Goal: Task Accomplishment & Management: Use online tool/utility

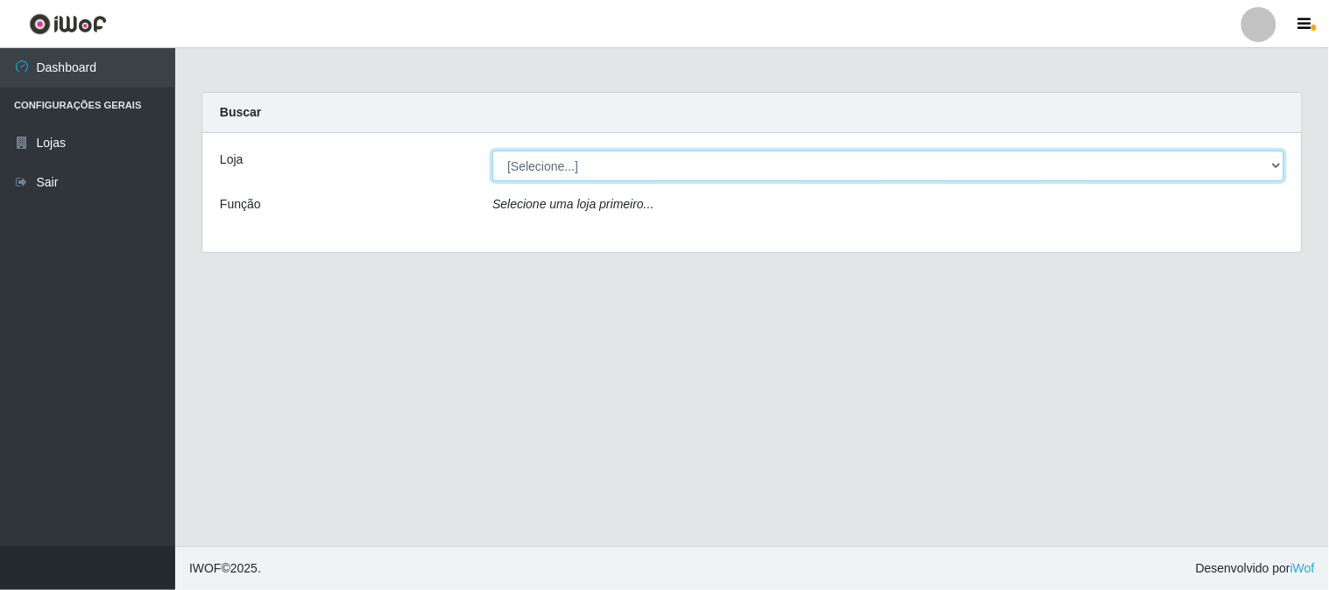
drag, startPoint x: 1214, startPoint y: 167, endPoint x: 1202, endPoint y: 178, distance: 16.2
click at [1214, 167] on select "[Selecione...] Rede Compras Supermercados - LOJA 1" at bounding box center [888, 166] width 792 height 31
select select "158"
click at [492, 151] on select "[Selecione...] Rede Compras Supermercados - LOJA 1" at bounding box center [888, 166] width 792 height 31
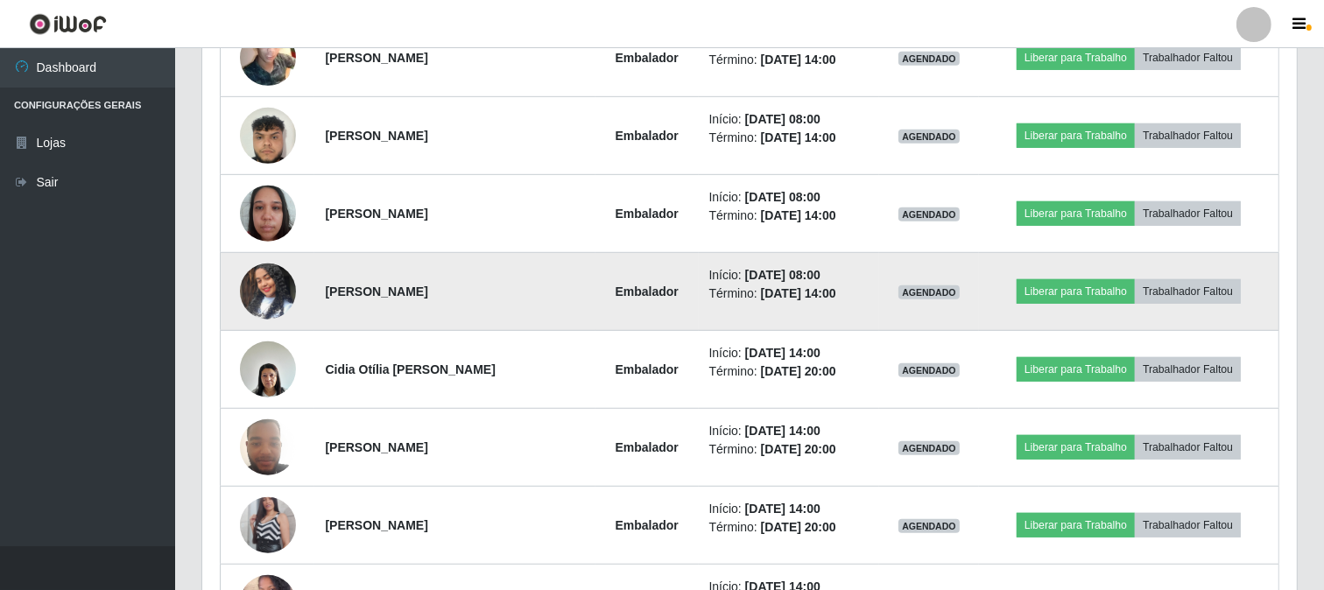
scroll to position [710, 0]
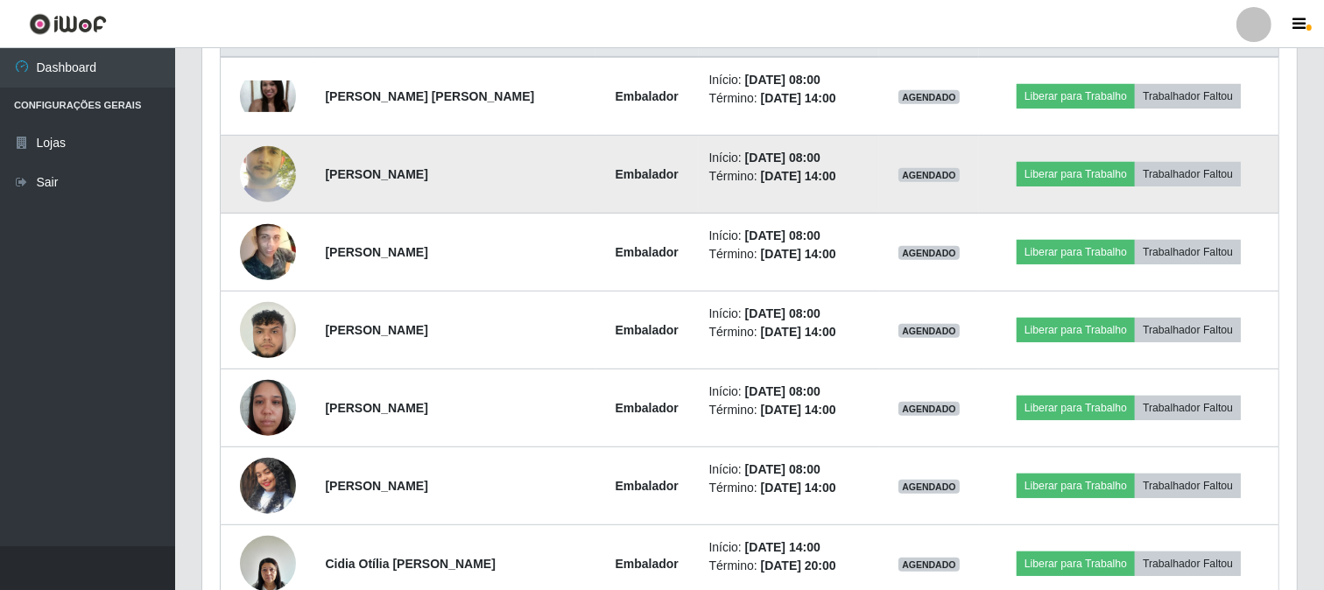
click at [275, 179] on img at bounding box center [268, 174] width 56 height 124
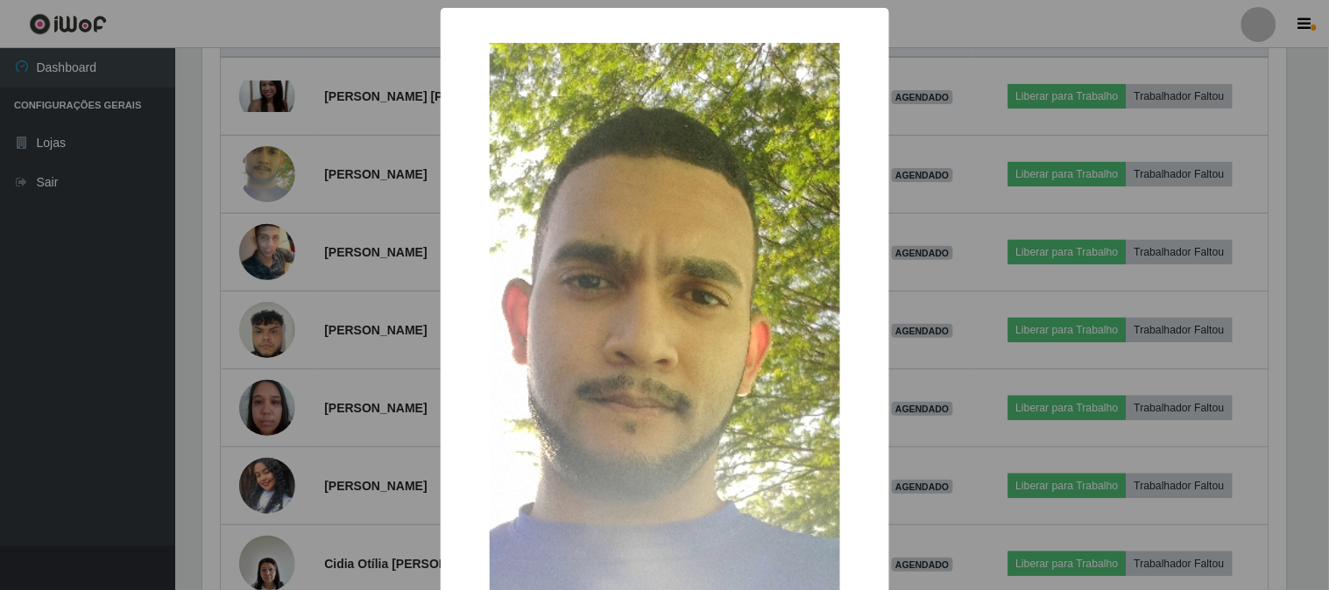
click at [264, 179] on div "× OK Cancel" at bounding box center [664, 295] width 1329 height 590
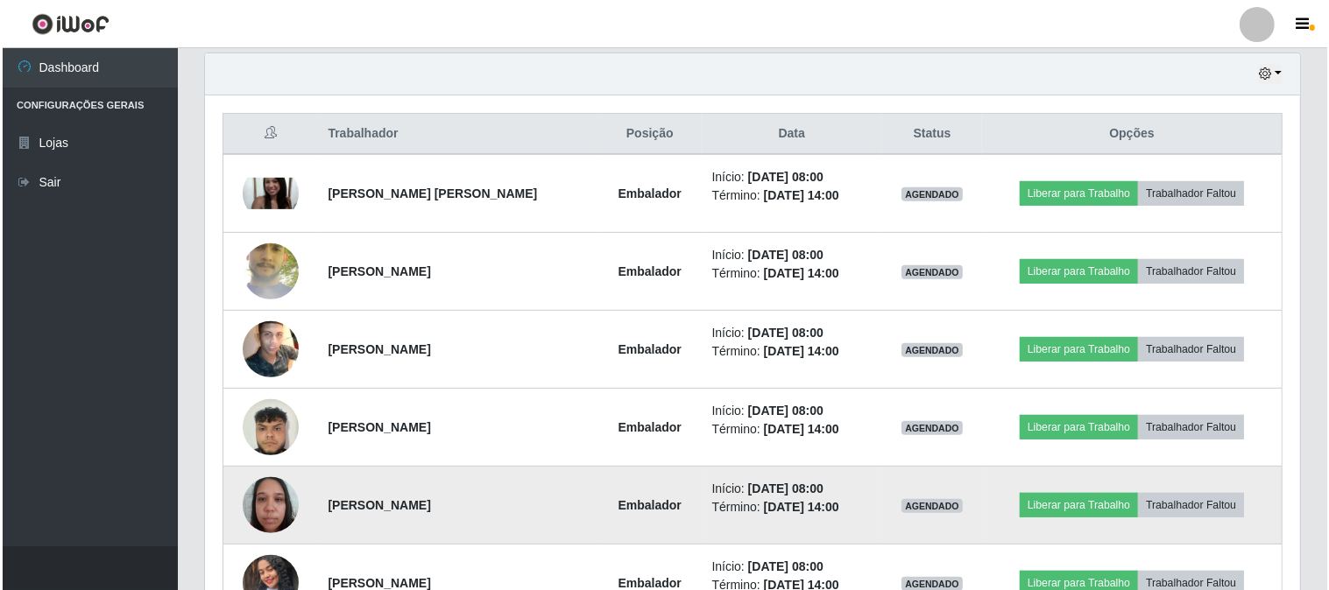
scroll to position [710, 0]
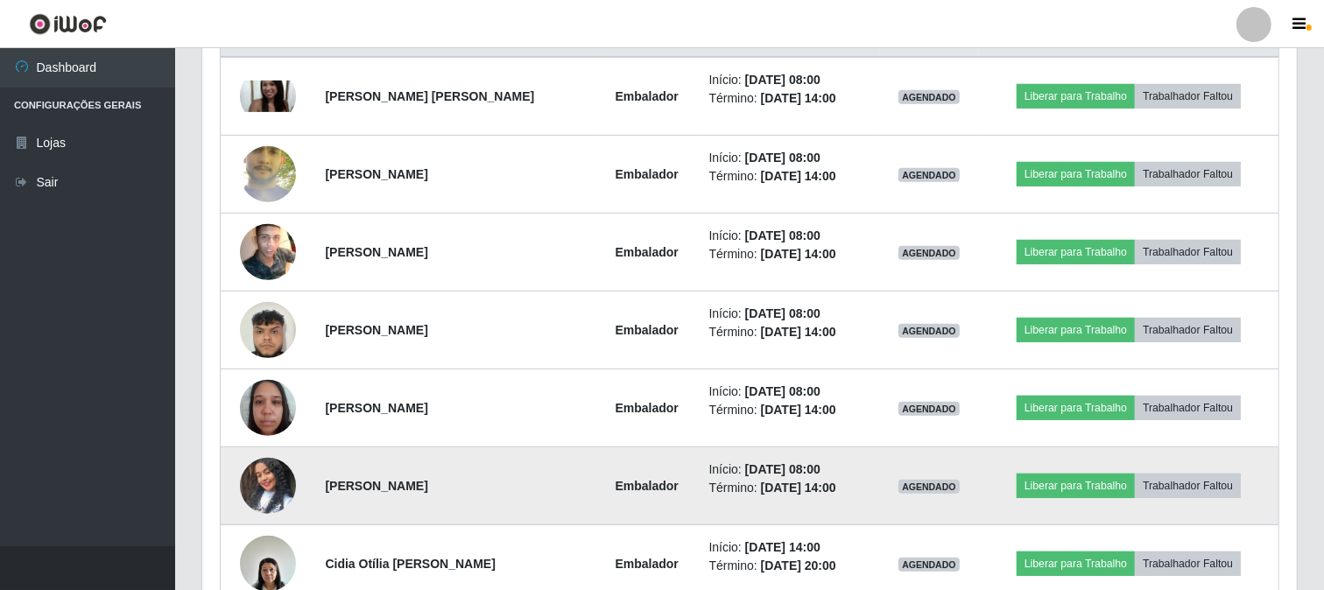
click at [259, 493] on img at bounding box center [268, 486] width 56 height 100
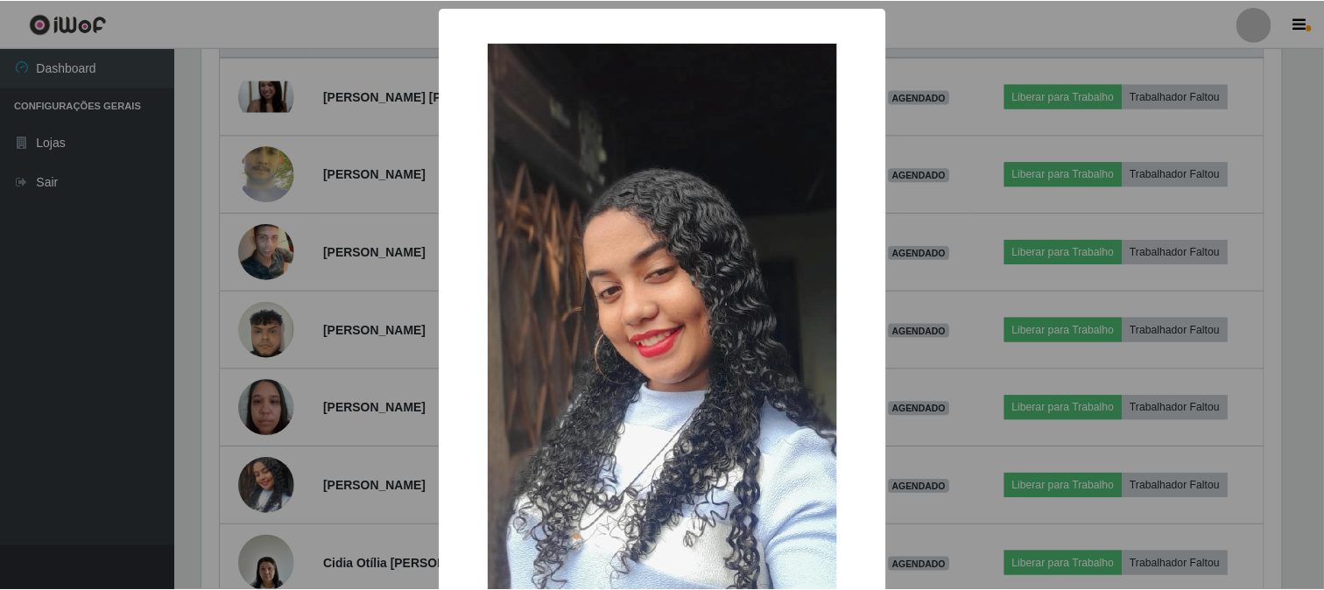
scroll to position [185, 0]
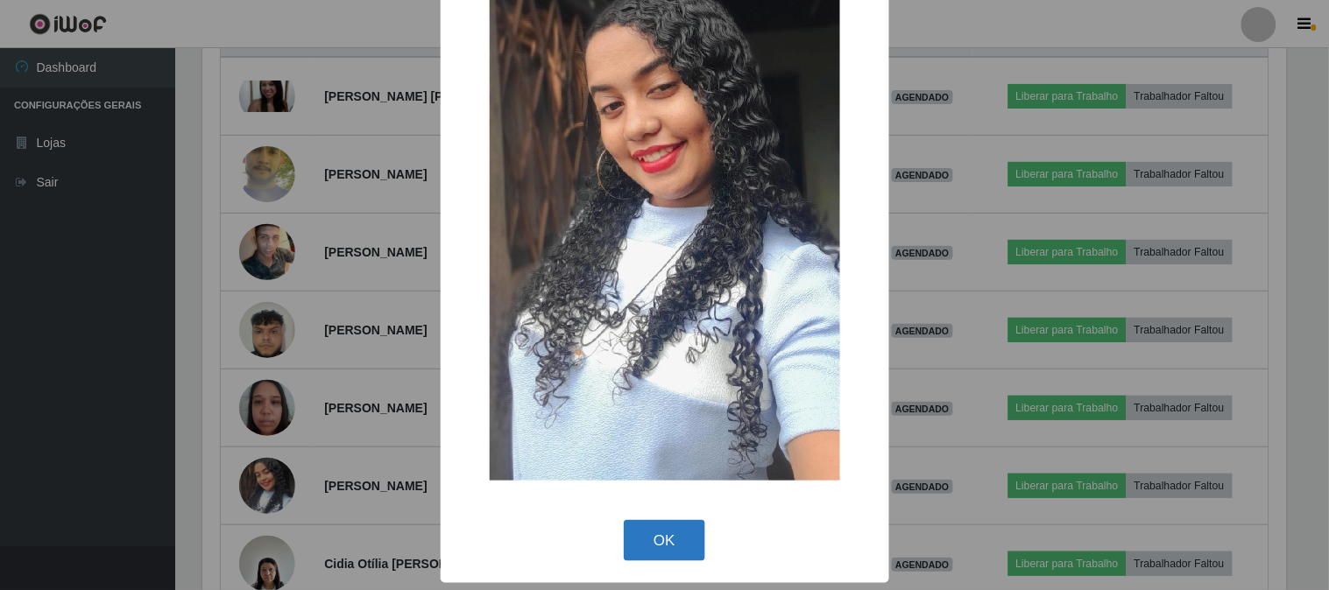
click at [657, 544] on button "OK" at bounding box center [664, 540] width 81 height 41
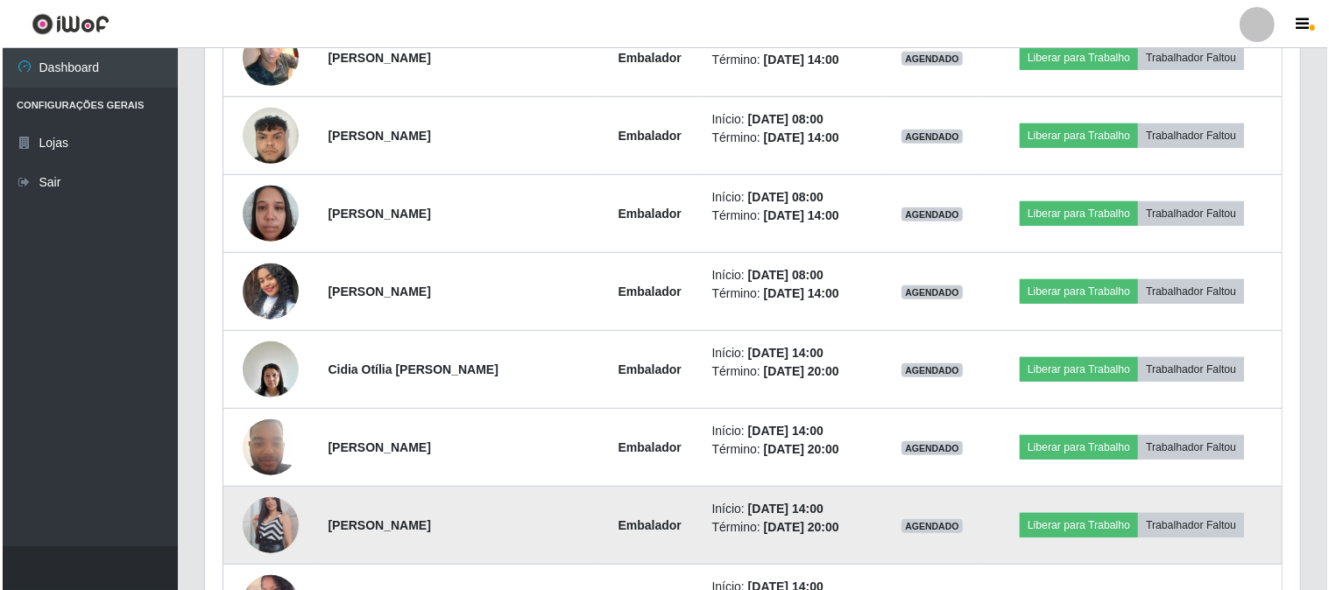
scroll to position [1002, 0]
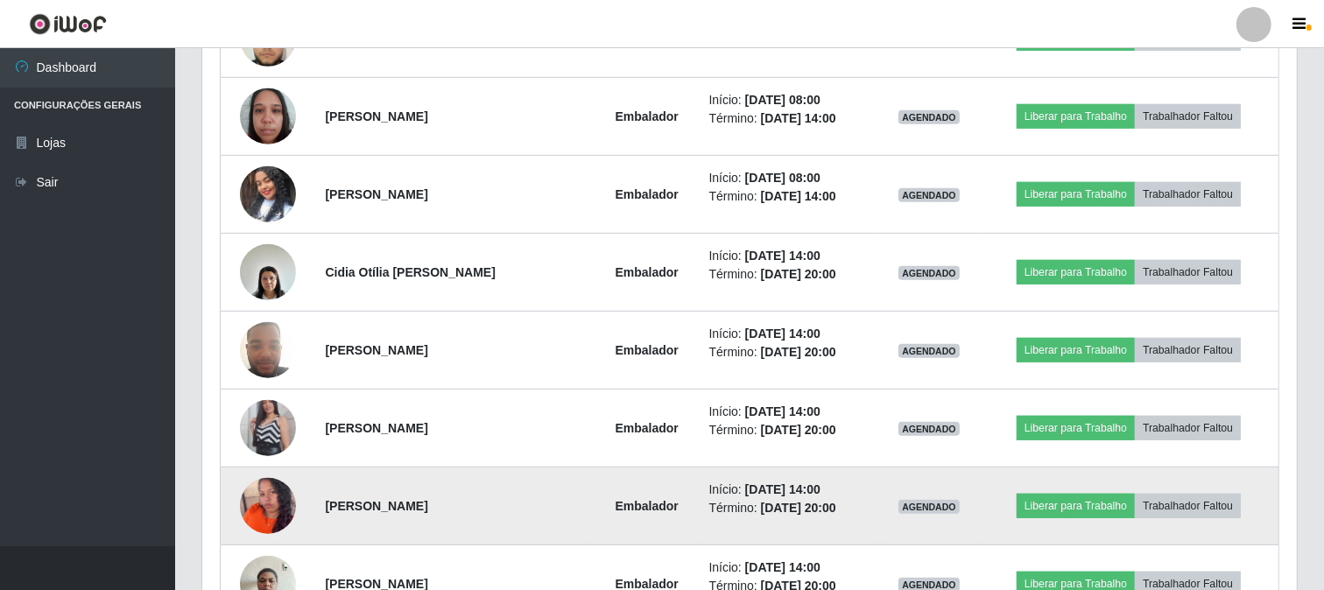
click at [273, 502] on img at bounding box center [268, 506] width 56 height 70
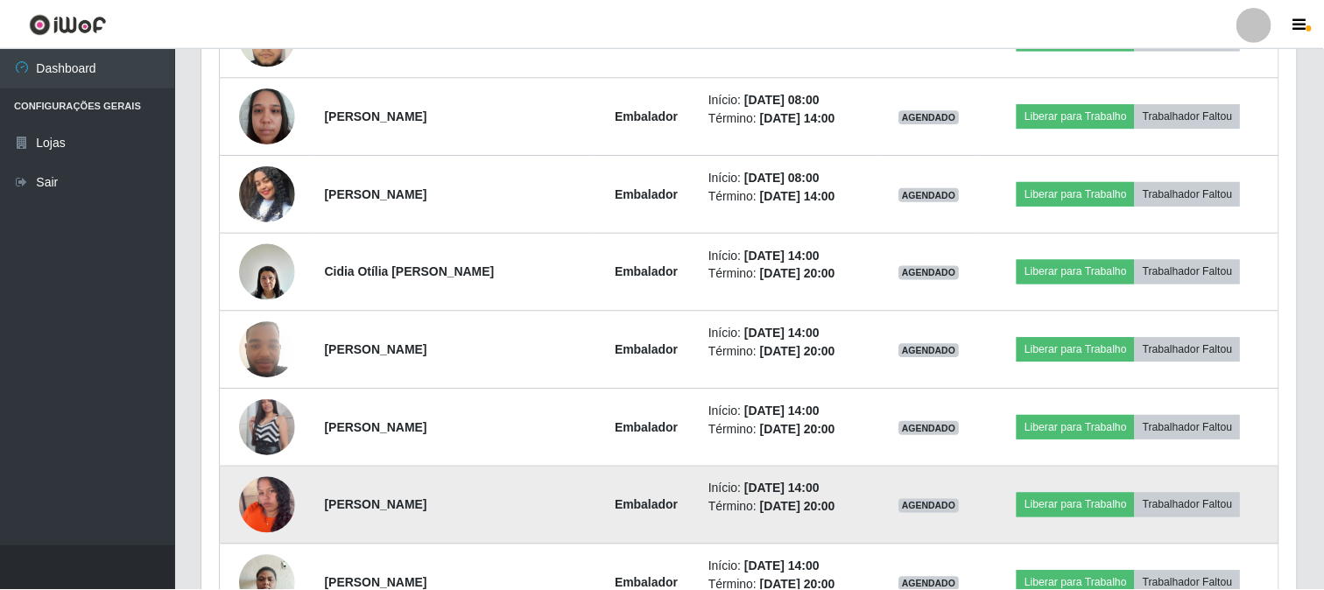
scroll to position [363, 1084]
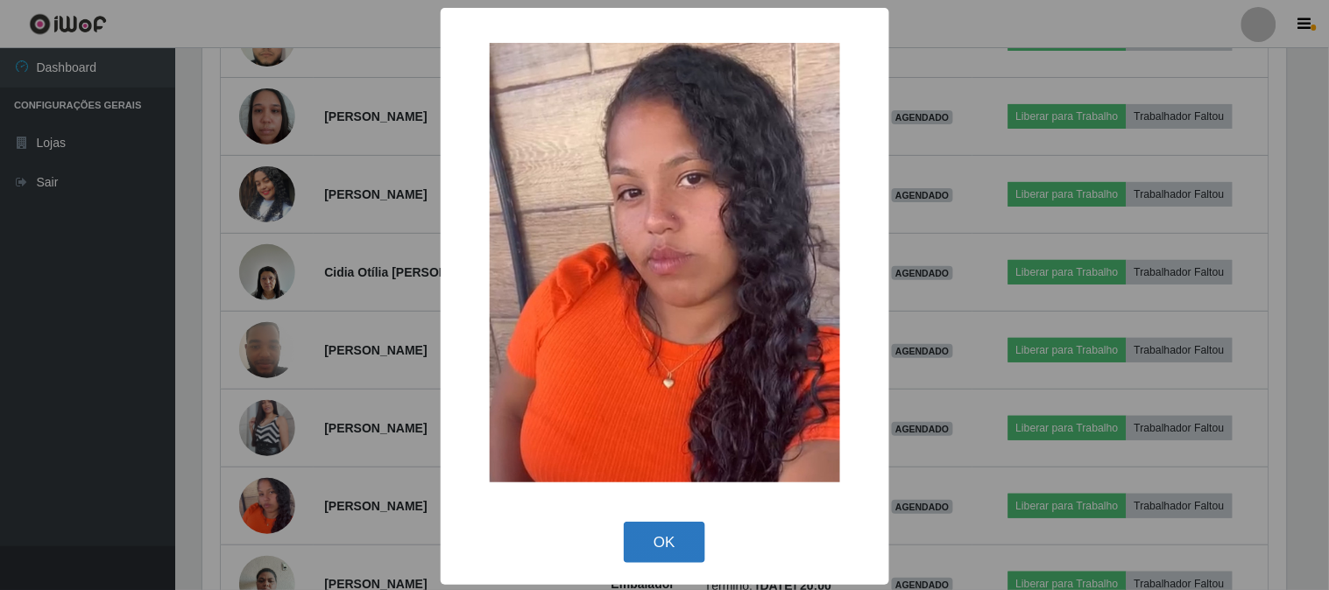
click at [639, 526] on button "OK" at bounding box center [664, 542] width 81 height 41
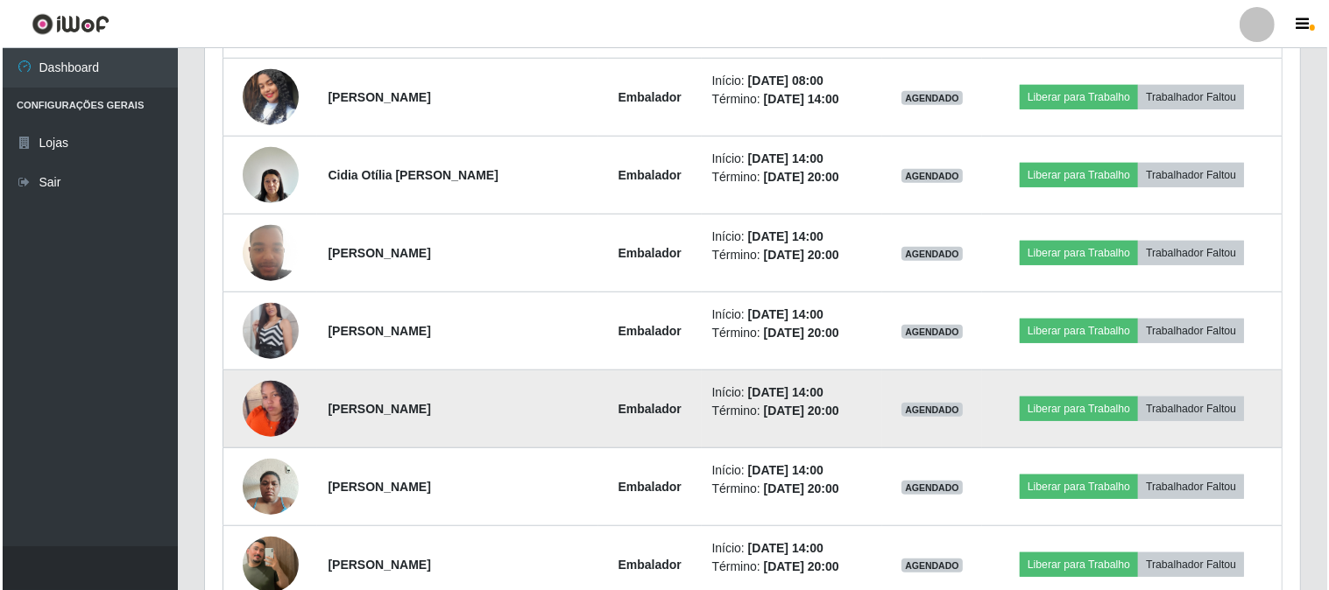
scroll to position [1197, 0]
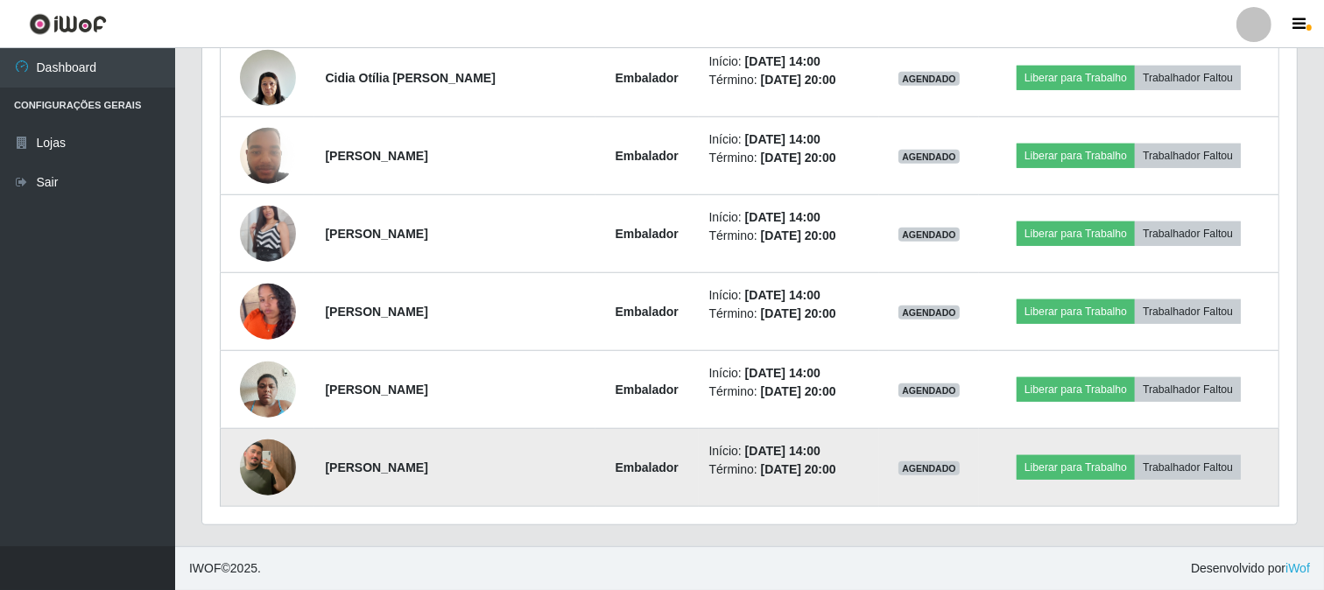
click at [274, 466] on img at bounding box center [268, 468] width 56 height 100
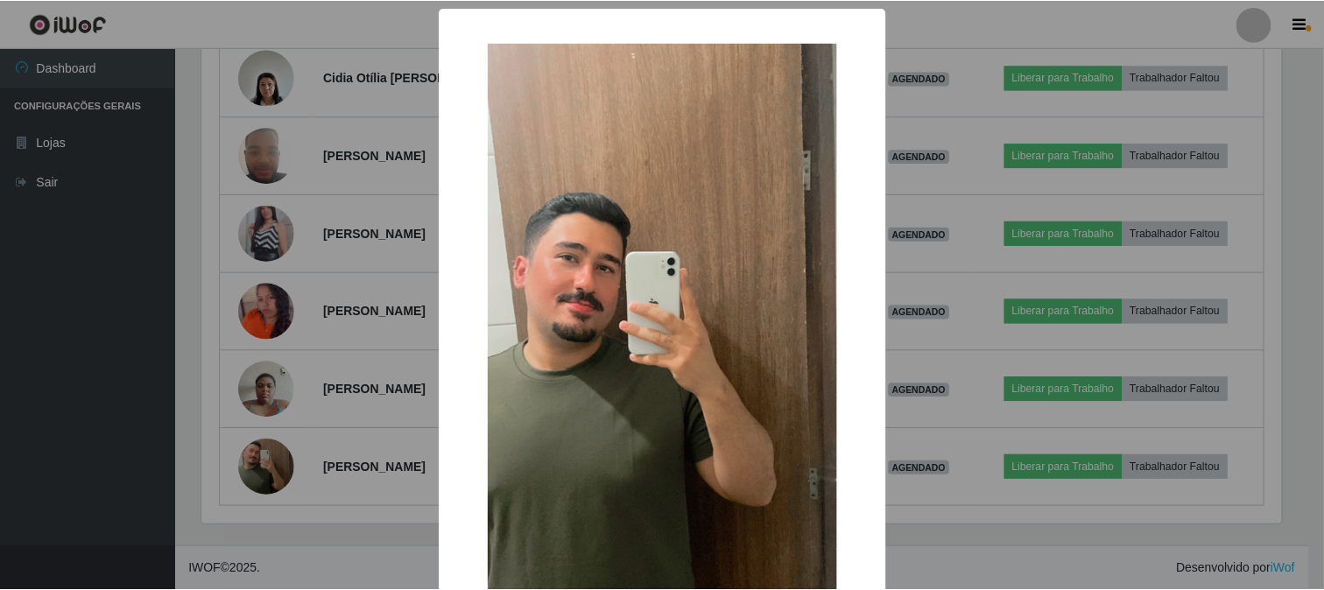
scroll to position [185, 0]
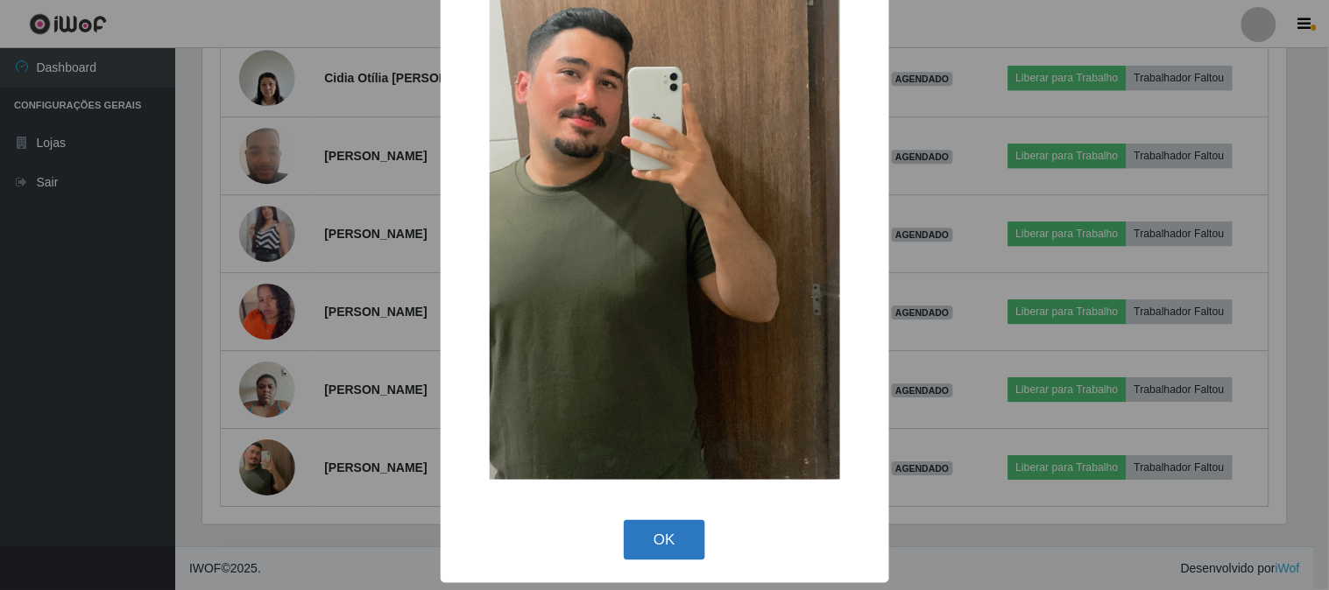
click at [642, 537] on button "OK" at bounding box center [664, 540] width 81 height 41
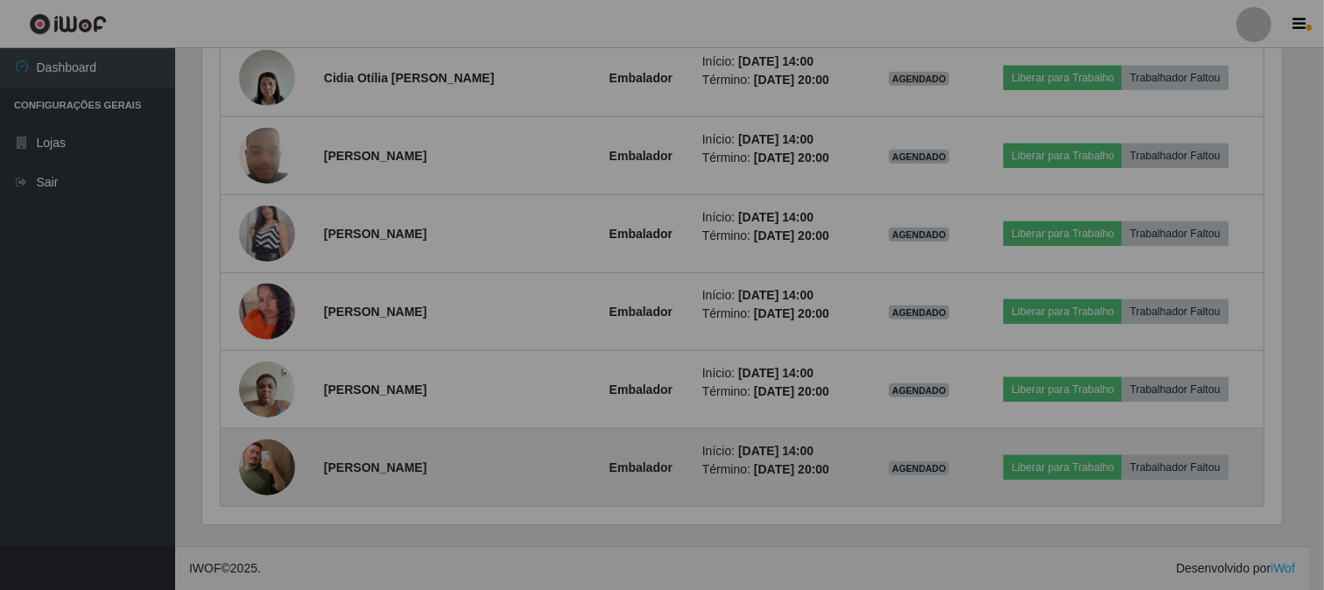
scroll to position [363, 1095]
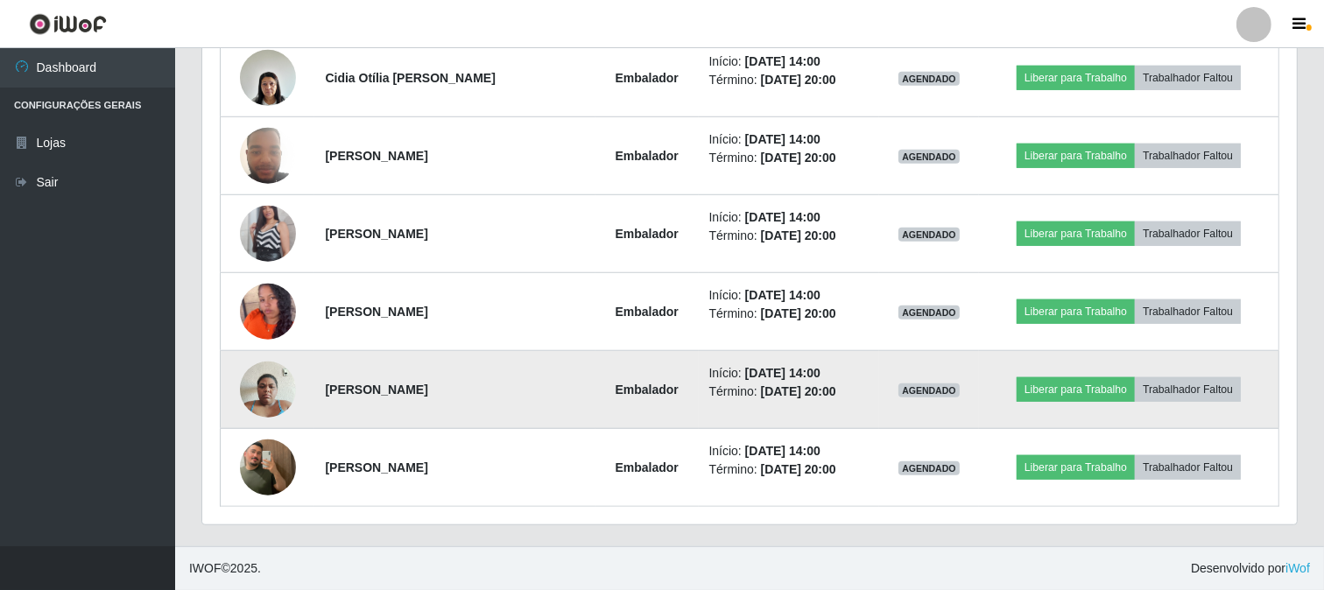
click at [252, 390] on img at bounding box center [268, 389] width 56 height 74
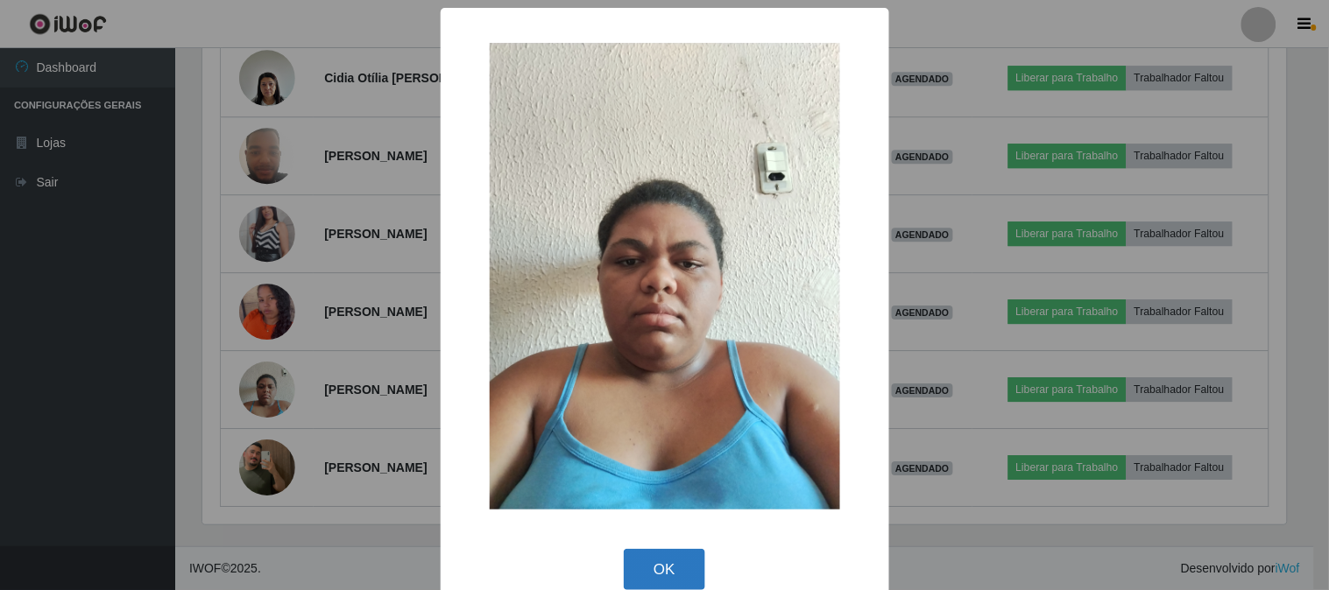
click at [661, 566] on button "OK" at bounding box center [664, 569] width 81 height 41
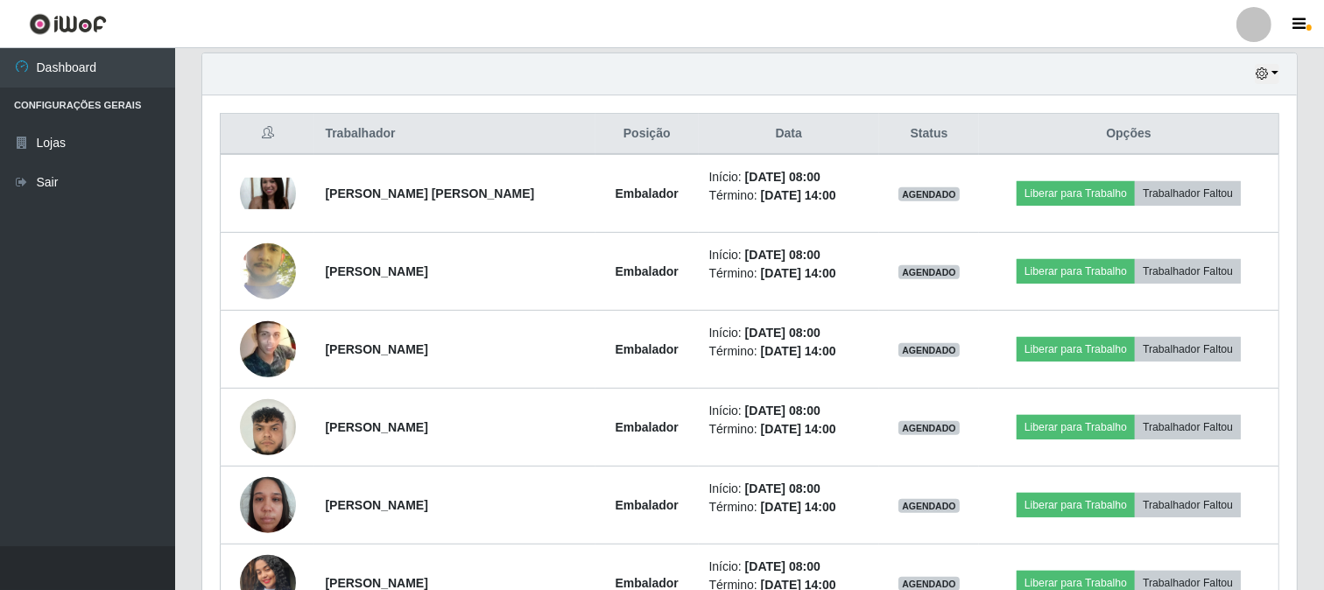
scroll to position [515, 0]
